Goal: Task Accomplishment & Management: Use online tool/utility

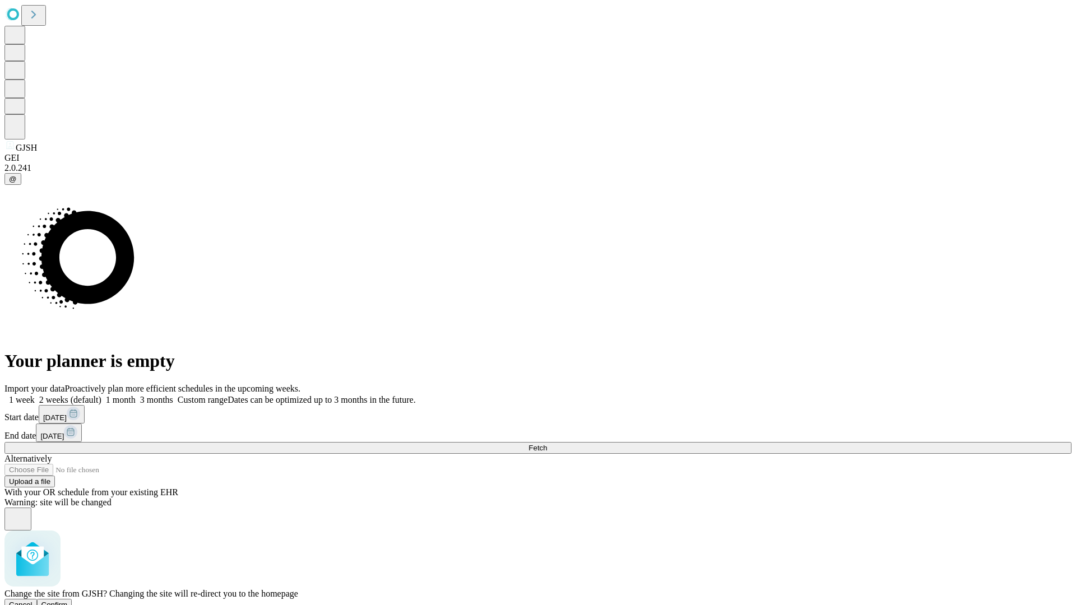
click at [68, 601] on span "Confirm" at bounding box center [54, 605] width 26 height 8
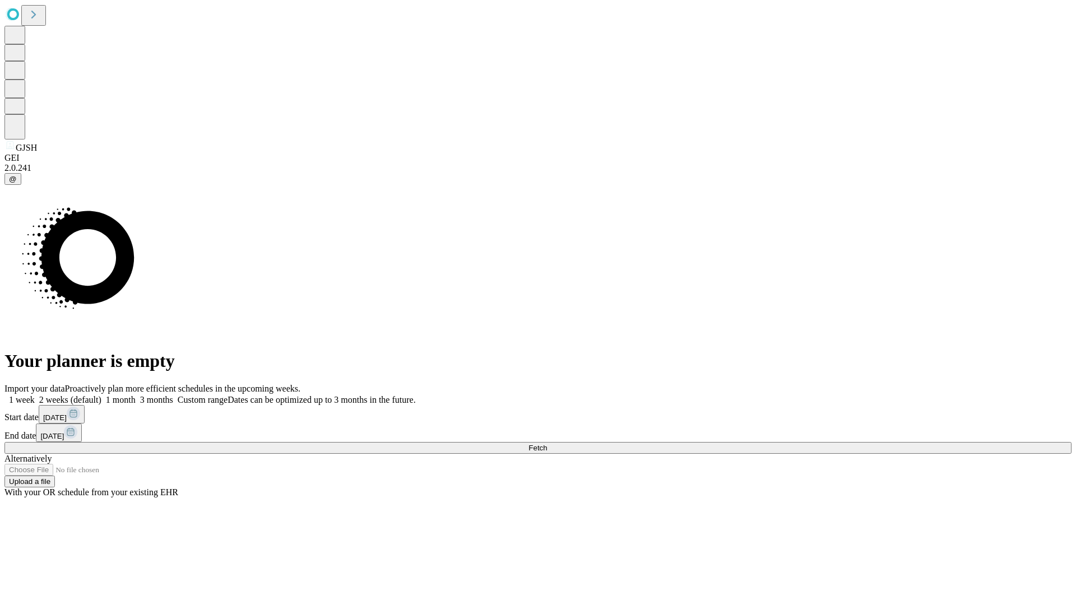
click at [35, 395] on label "1 week" at bounding box center [19, 400] width 30 height 10
click at [547, 444] on span "Fetch" at bounding box center [538, 448] width 18 height 8
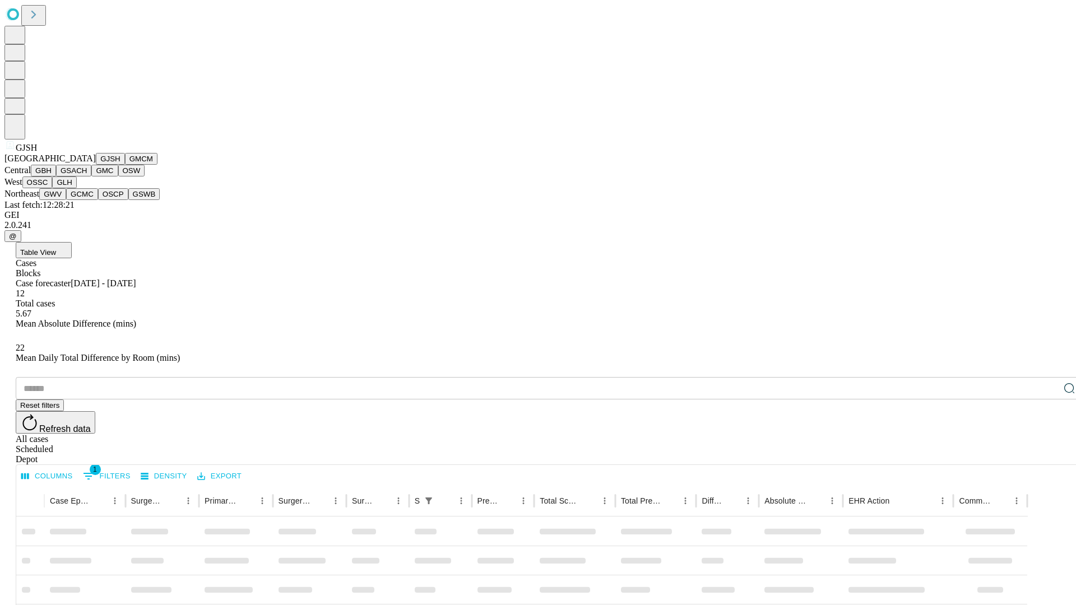
click at [125, 165] on button "GMCM" at bounding box center [141, 159] width 33 height 12
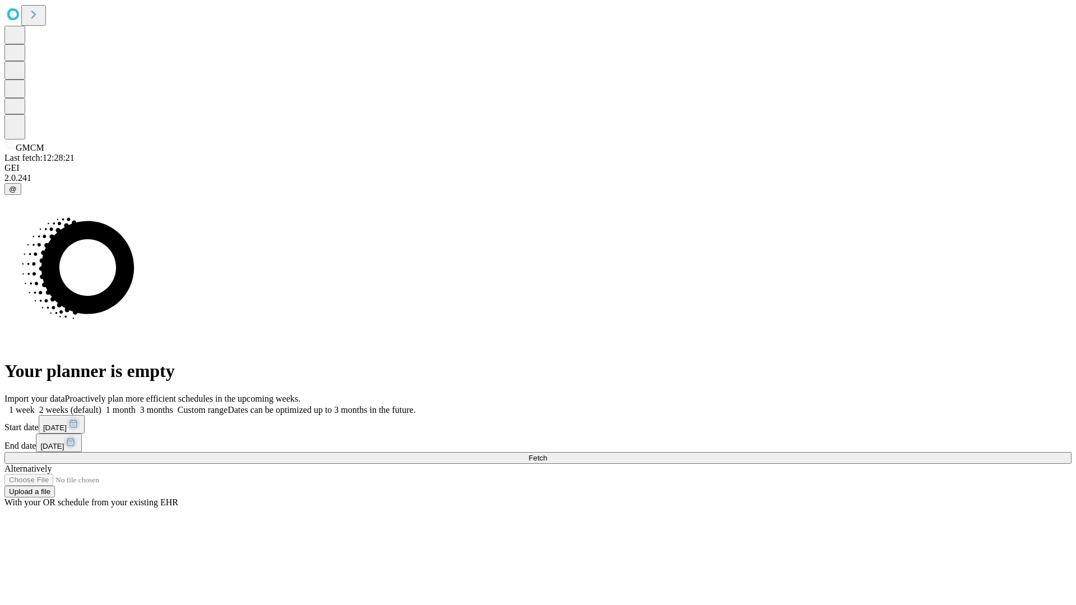
click at [547, 454] on span "Fetch" at bounding box center [538, 458] width 18 height 8
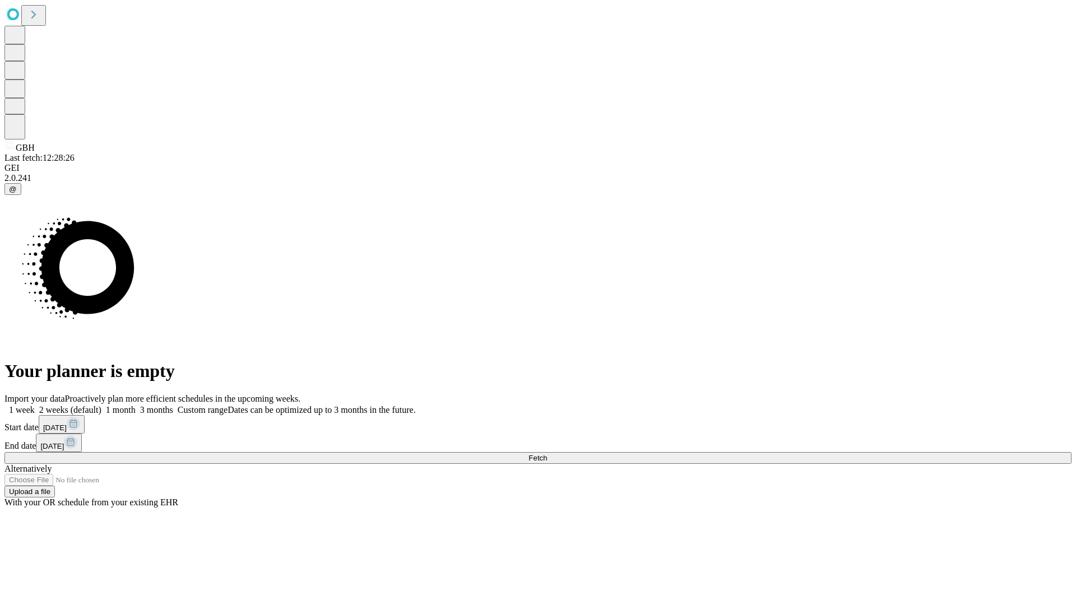
click at [35, 405] on label "1 week" at bounding box center [19, 410] width 30 height 10
click at [547, 454] on span "Fetch" at bounding box center [538, 458] width 18 height 8
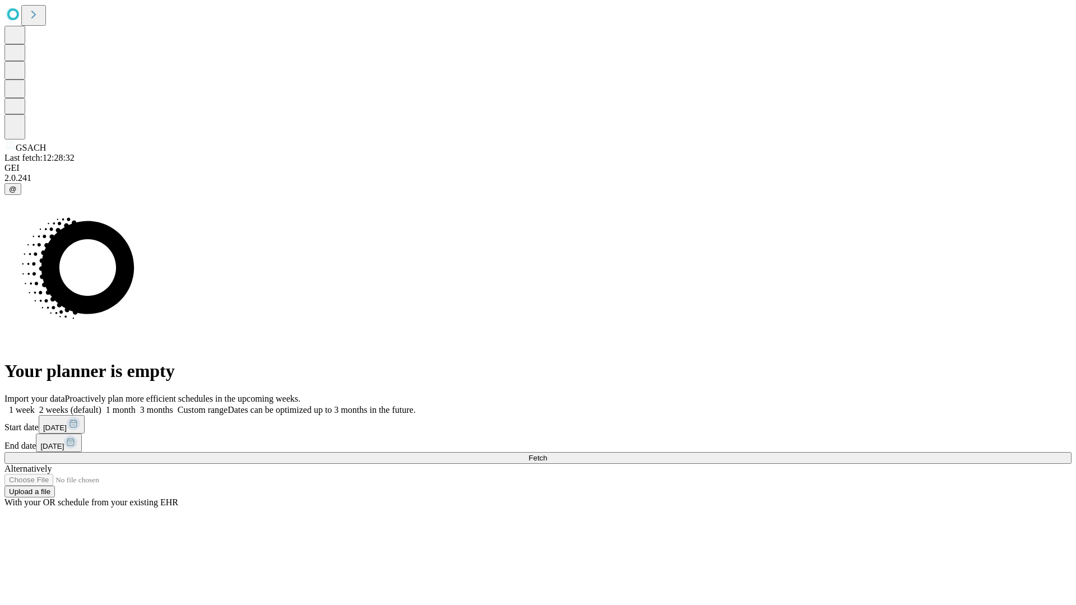
click at [35, 405] on label "1 week" at bounding box center [19, 410] width 30 height 10
click at [547, 454] on span "Fetch" at bounding box center [538, 458] width 18 height 8
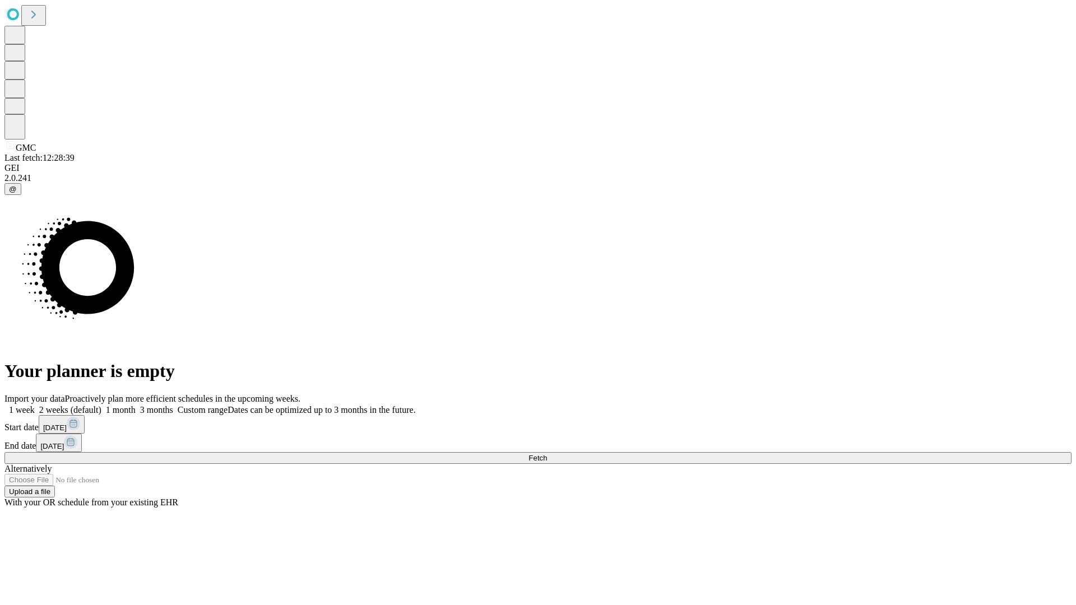
click at [547, 454] on span "Fetch" at bounding box center [538, 458] width 18 height 8
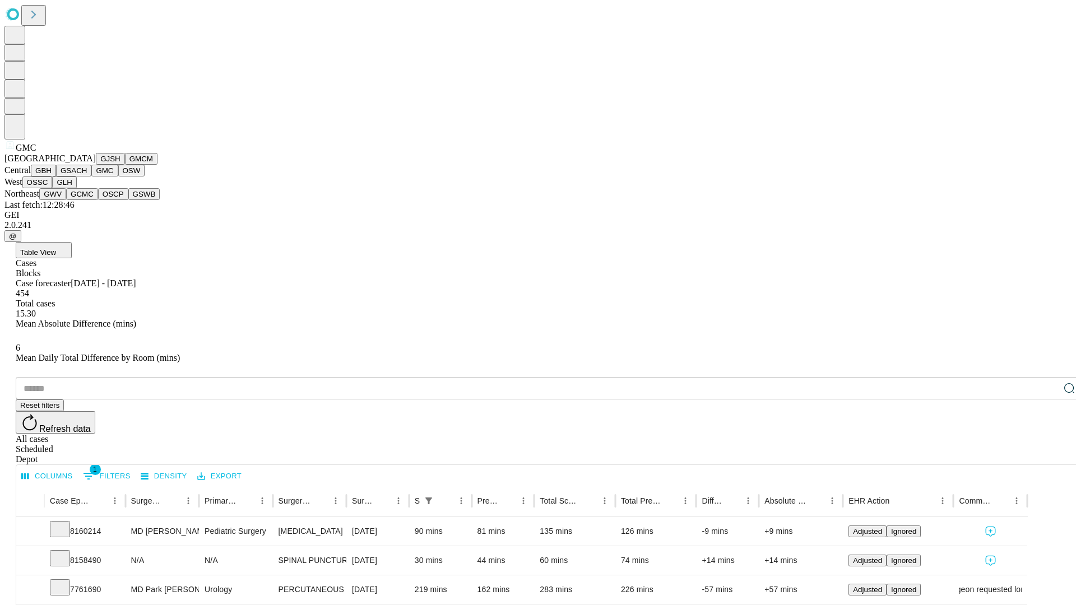
click at [118, 177] on button "OSW" at bounding box center [131, 171] width 27 height 12
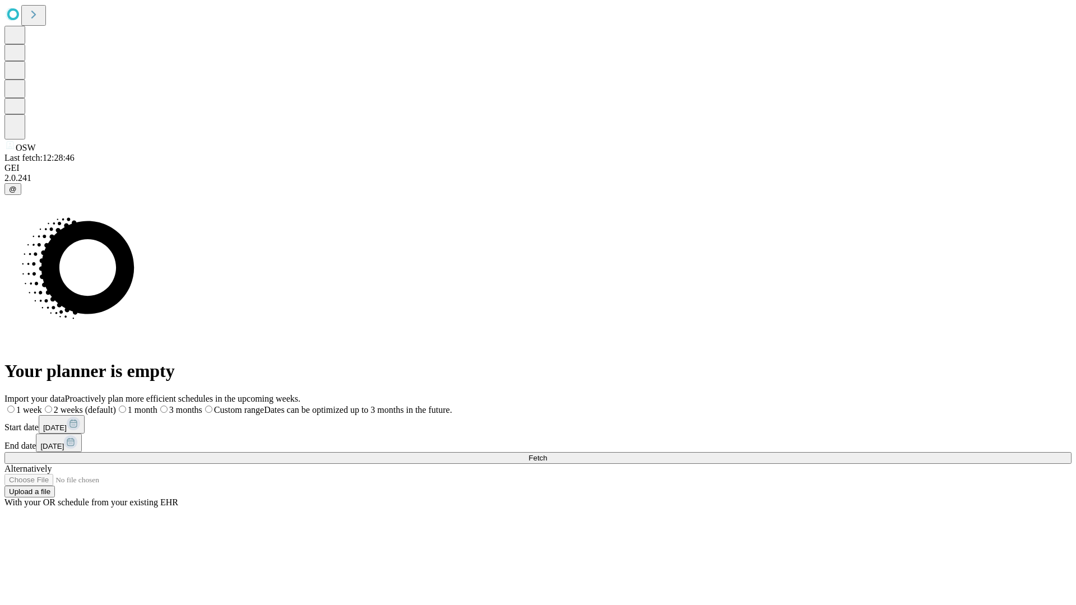
click at [42, 405] on label "1 week" at bounding box center [23, 410] width 38 height 10
click at [547, 454] on span "Fetch" at bounding box center [538, 458] width 18 height 8
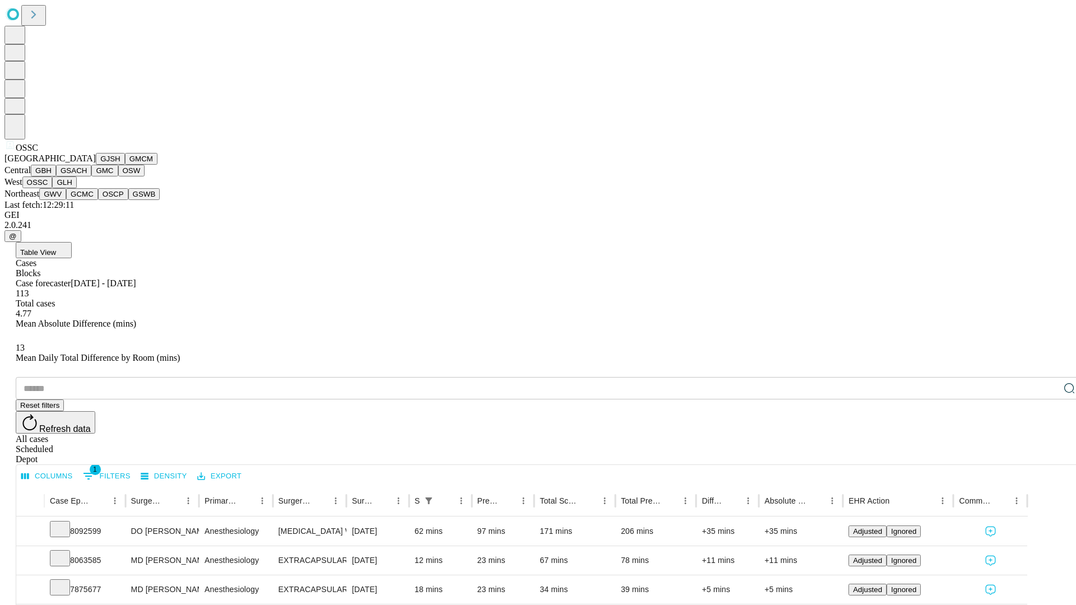
click at [76, 188] on button "GLH" at bounding box center [64, 183] width 24 height 12
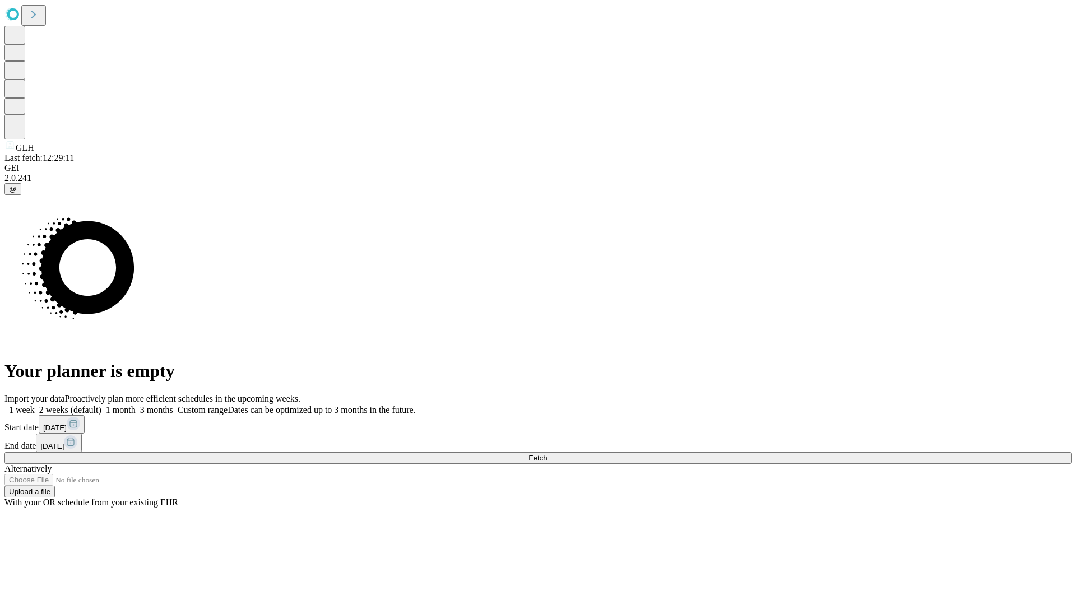
click at [35, 405] on label "1 week" at bounding box center [19, 410] width 30 height 10
click at [547, 454] on span "Fetch" at bounding box center [538, 458] width 18 height 8
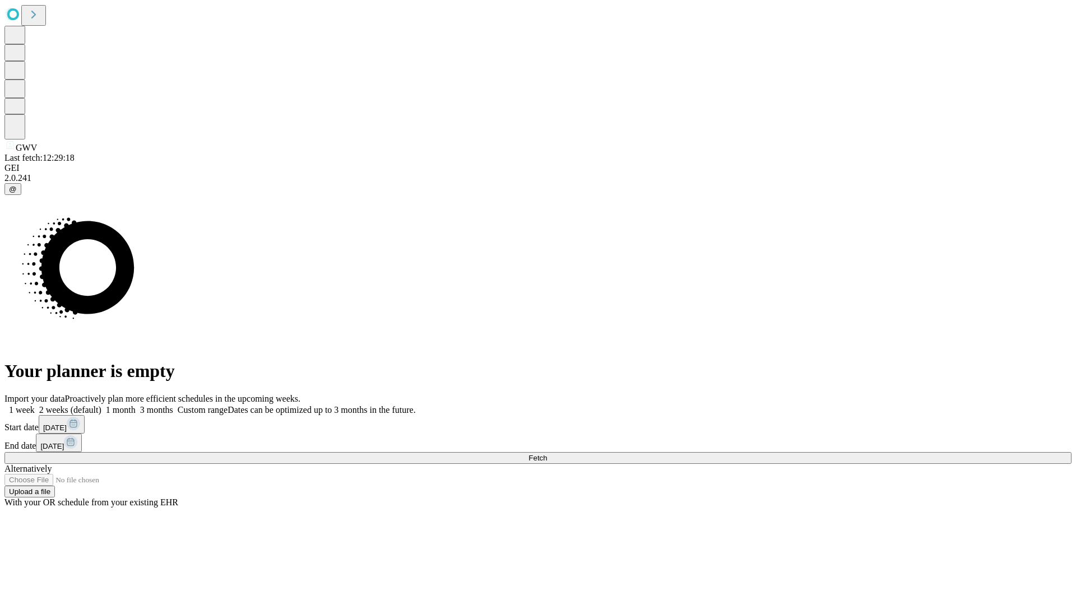
click at [35, 405] on label "1 week" at bounding box center [19, 410] width 30 height 10
click at [547, 454] on span "Fetch" at bounding box center [538, 458] width 18 height 8
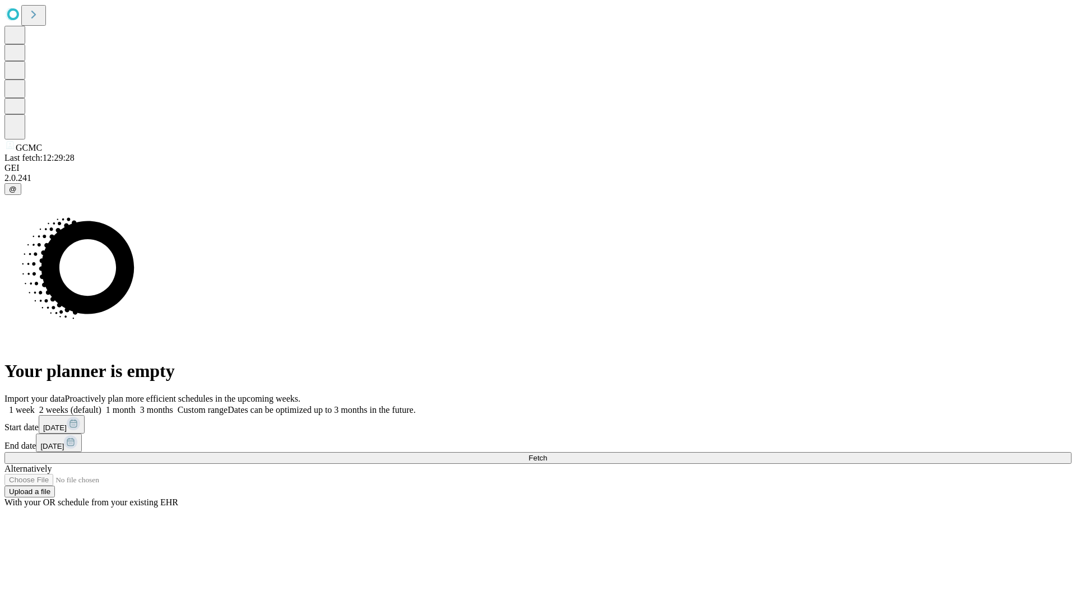
click at [547, 454] on span "Fetch" at bounding box center [538, 458] width 18 height 8
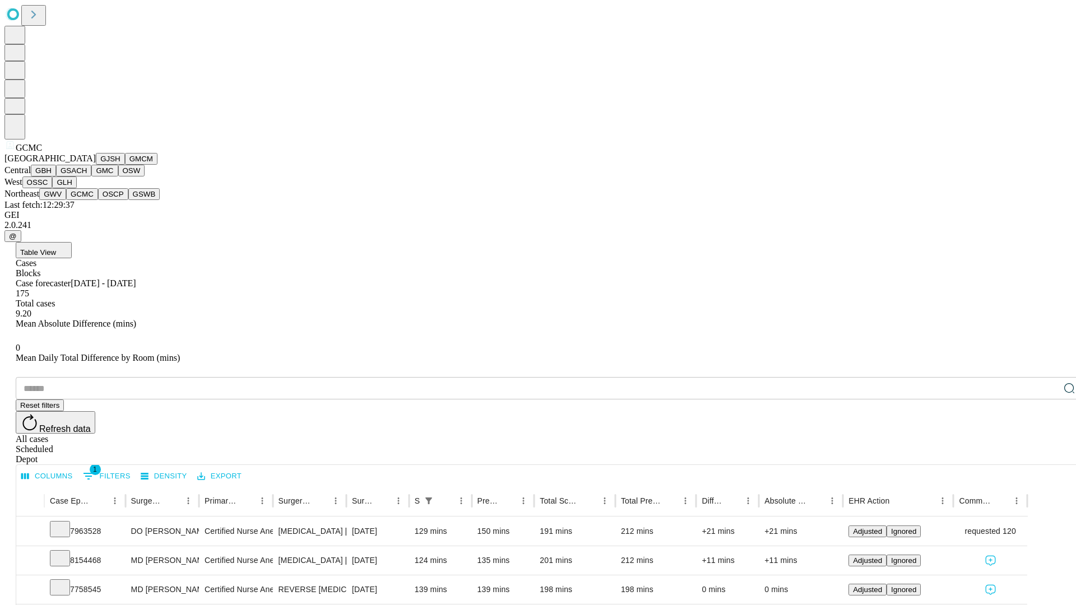
click at [98, 200] on button "OSCP" at bounding box center [113, 194] width 30 height 12
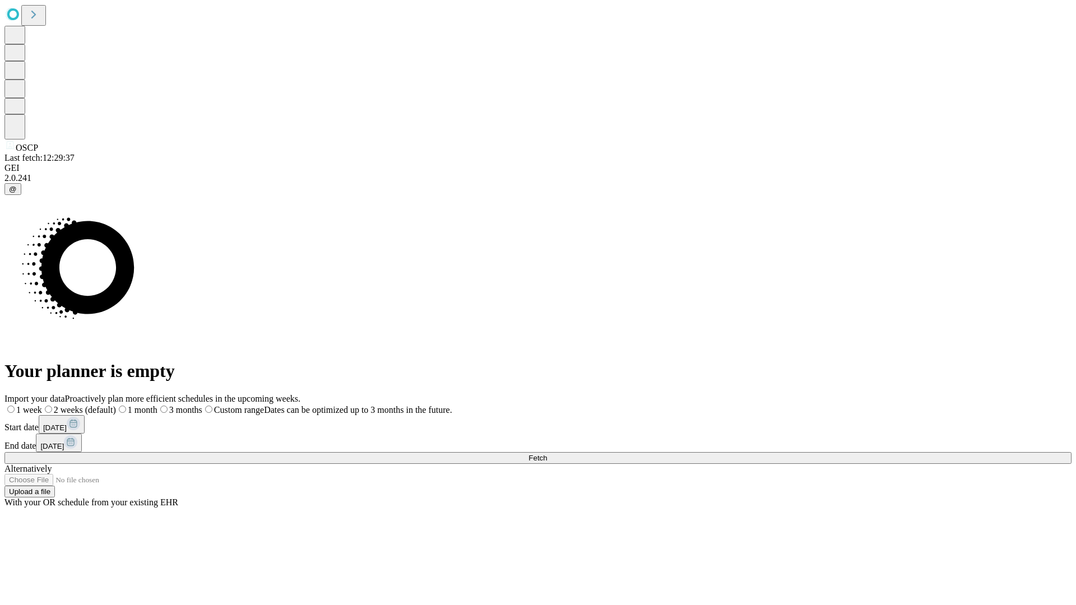
click at [42, 405] on label "1 week" at bounding box center [23, 410] width 38 height 10
click at [547, 454] on span "Fetch" at bounding box center [538, 458] width 18 height 8
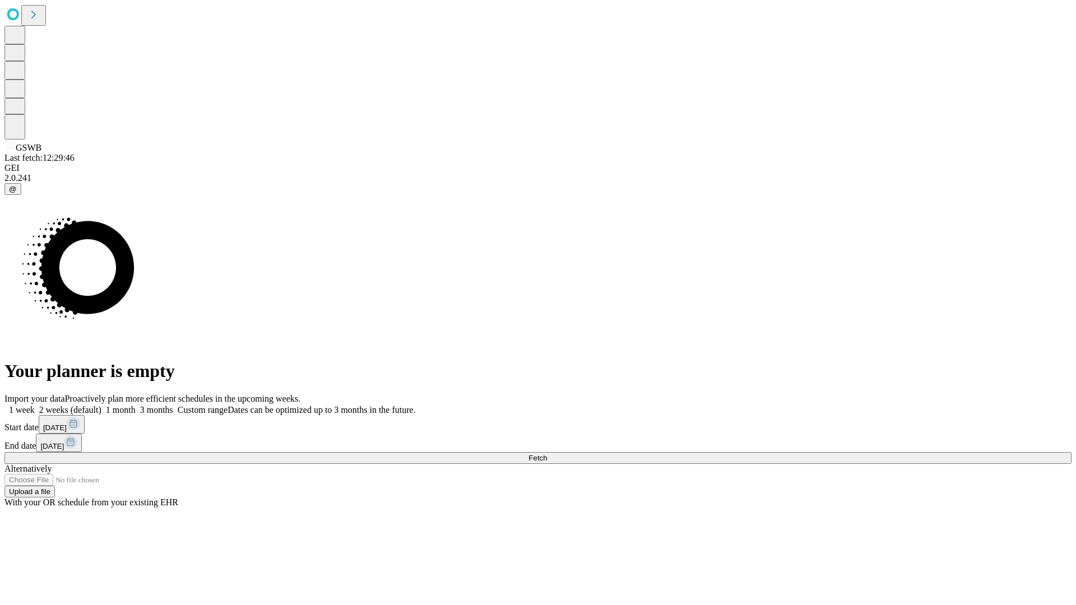
click at [35, 405] on label "1 week" at bounding box center [19, 410] width 30 height 10
click at [547, 454] on span "Fetch" at bounding box center [538, 458] width 18 height 8
